Goal: Register for event/course

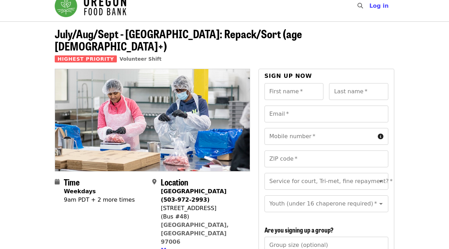
scroll to position [9, 0]
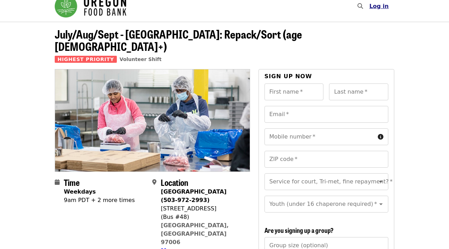
click at [380, 6] on span "Log in" at bounding box center [378, 6] width 19 height 7
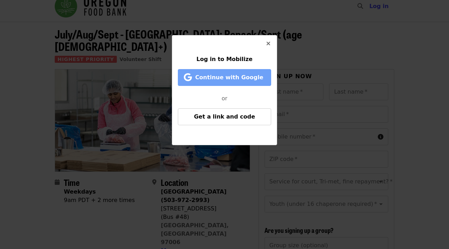
click at [238, 81] on span "Continue with Google" at bounding box center [225, 77] width 79 height 8
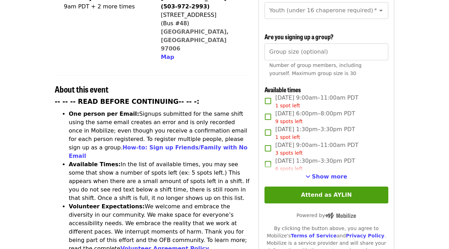
scroll to position [207, 0]
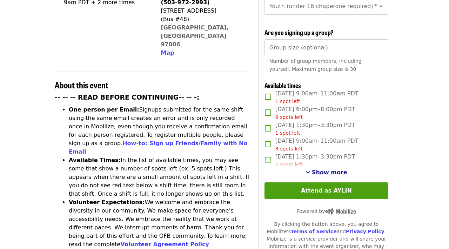
click at [333, 169] on span "Show more" at bounding box center [329, 172] width 35 height 7
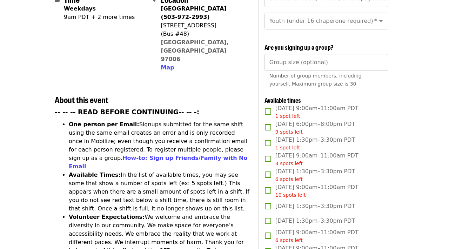
scroll to position [195, 0]
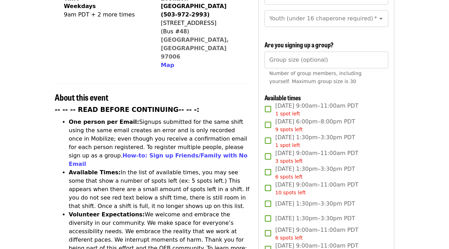
click at [428, 187] on article "July/Aug/Sept - Beaverton: Repack/Sort (age 10+) Highest Priority Volunteer Shi…" at bounding box center [224, 240] width 449 height 809
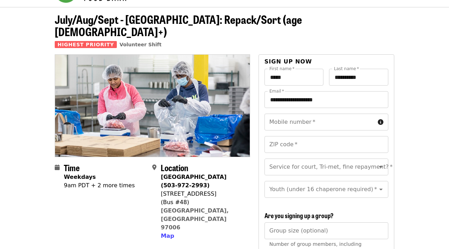
scroll to position [0, 0]
